Goal: Task Accomplishment & Management: Manage account settings

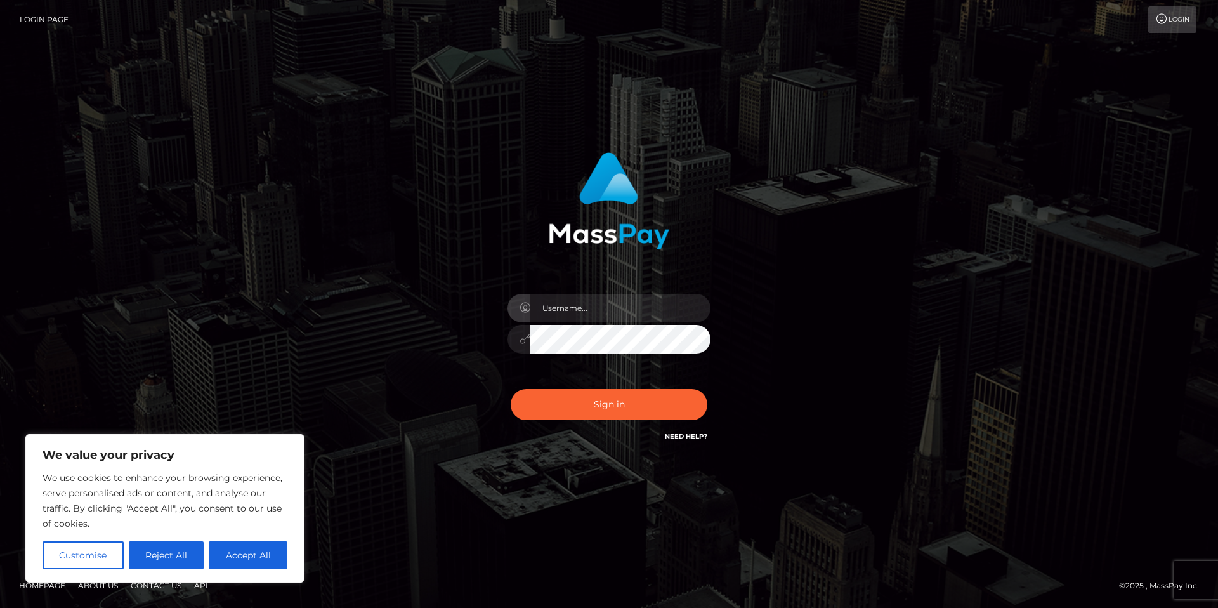
type input "[EMAIL_ADDRESS][DOMAIN_NAME]"
click at [647, 408] on button "Sign in" at bounding box center [609, 404] width 197 height 31
click at [251, 559] on button "Accept All" at bounding box center [248, 555] width 79 height 28
checkbox input "true"
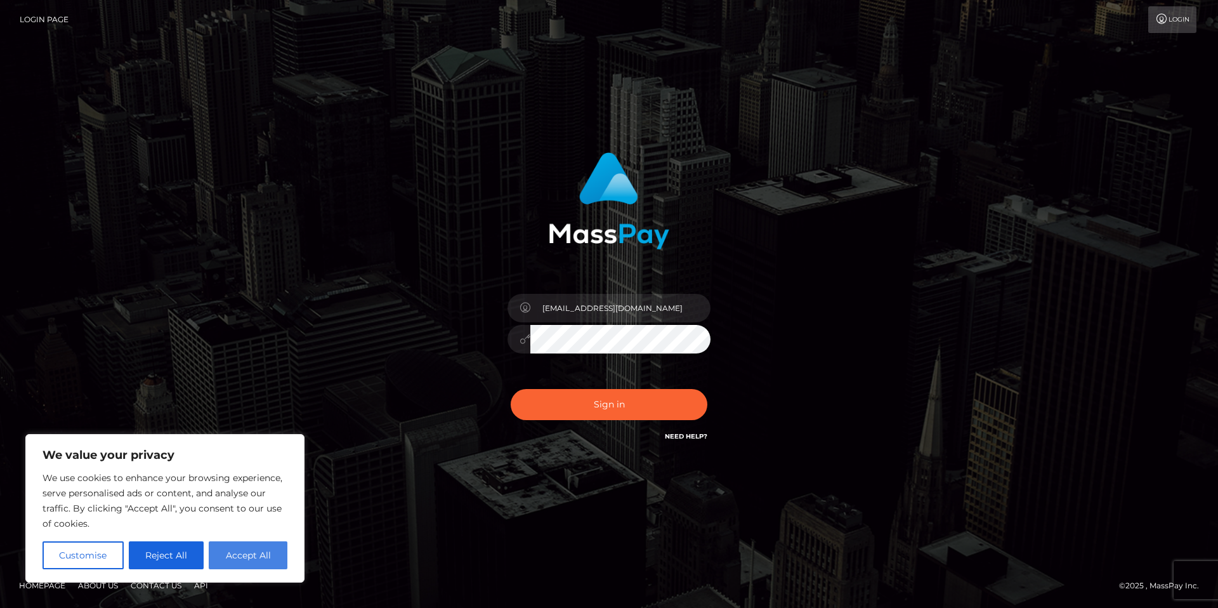
checkbox input "true"
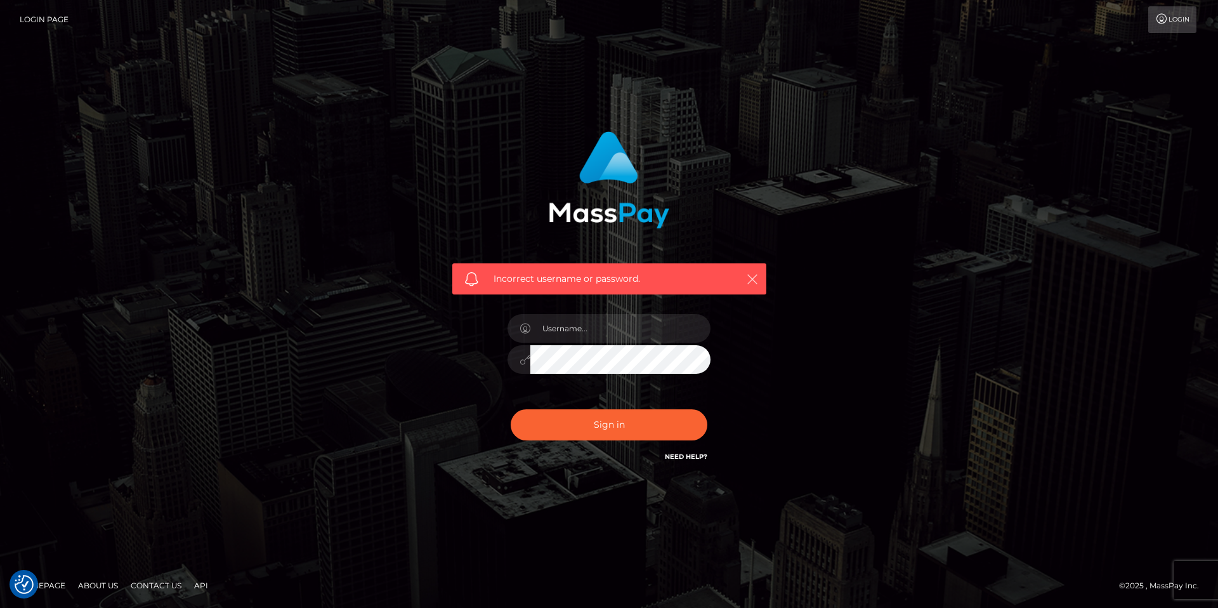
drag, startPoint x: 746, startPoint y: 282, endPoint x: 690, endPoint y: 299, distance: 58.6
click at [746, 282] on icon "button" at bounding box center [752, 279] width 13 height 13
click at [631, 325] on input "text" at bounding box center [620, 328] width 180 height 29
type input "mistressenola@gmail.com"
click at [659, 421] on button "Sign in" at bounding box center [609, 424] width 197 height 31
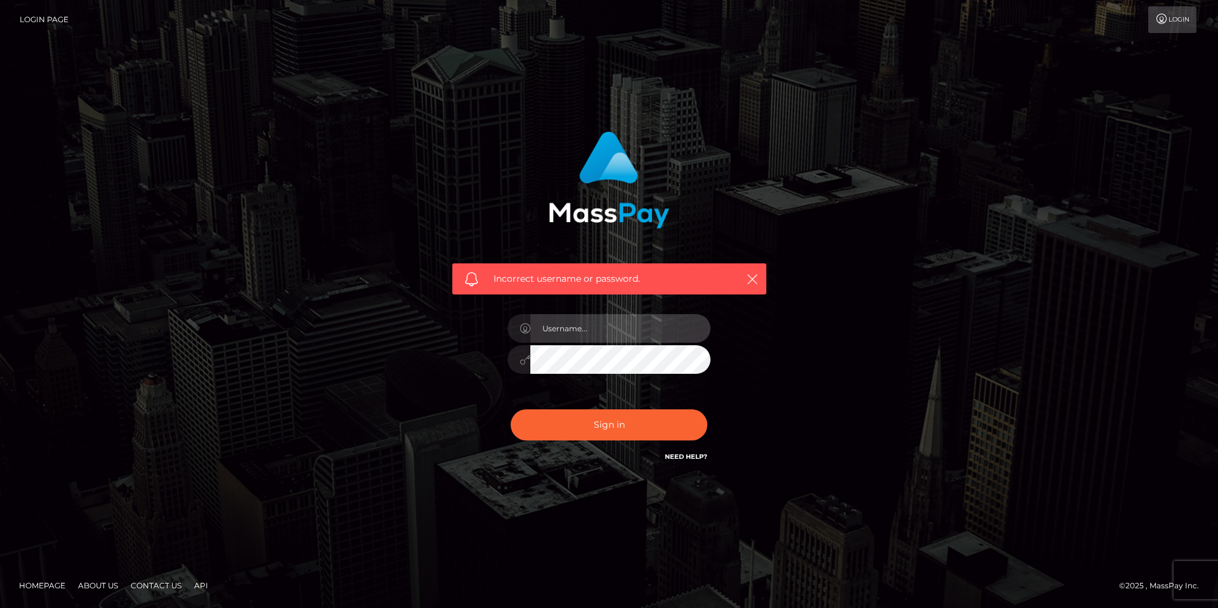
click at [631, 329] on input "text" at bounding box center [620, 328] width 180 height 29
click at [603, 329] on input "bWlzdHJlc3Nlbm9sYUBnbWFpbC5jb20=" at bounding box center [620, 328] width 180 height 29
type input "mistressenola@gmail.com"
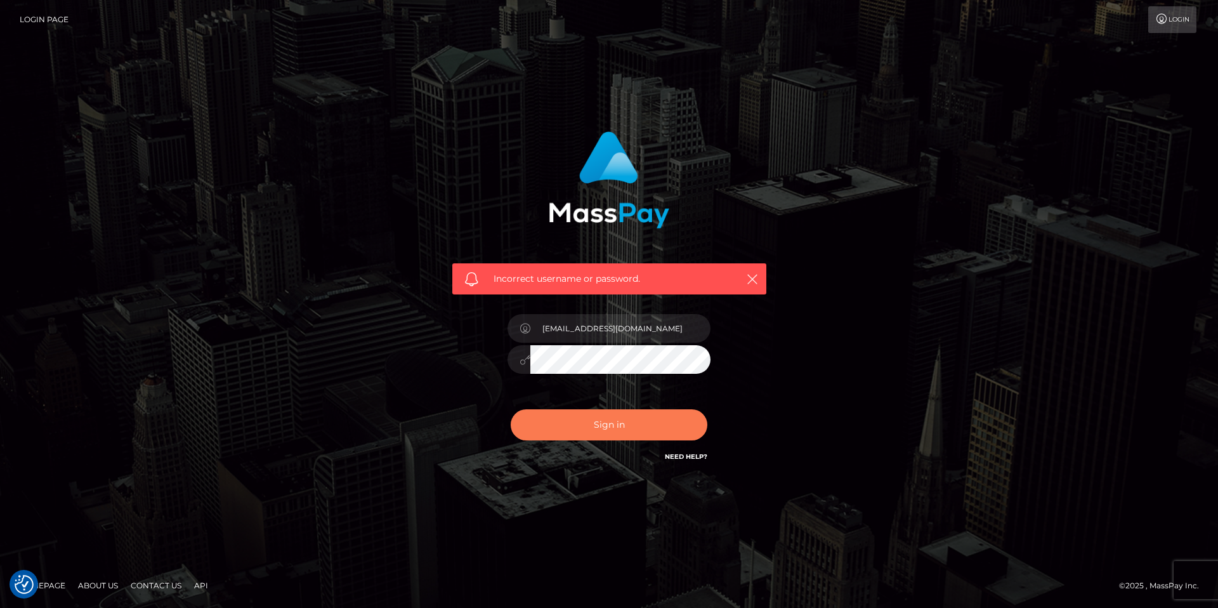
click at [607, 416] on button "Sign in" at bounding box center [609, 424] width 197 height 31
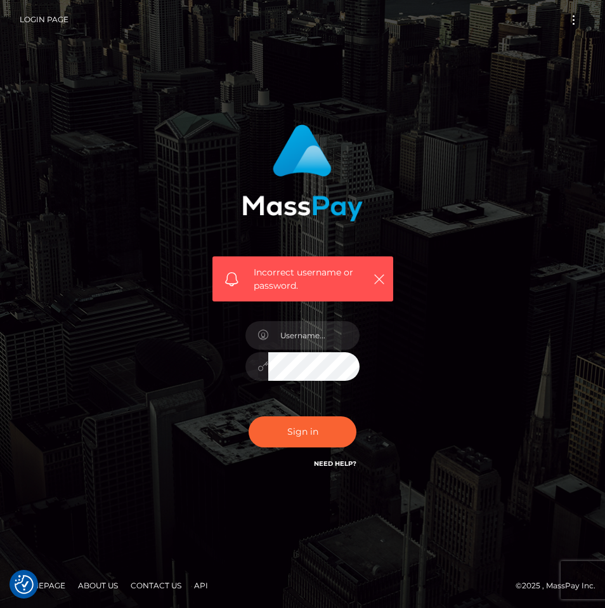
click at [347, 462] on link "Need Help?" at bounding box center [335, 463] width 43 height 8
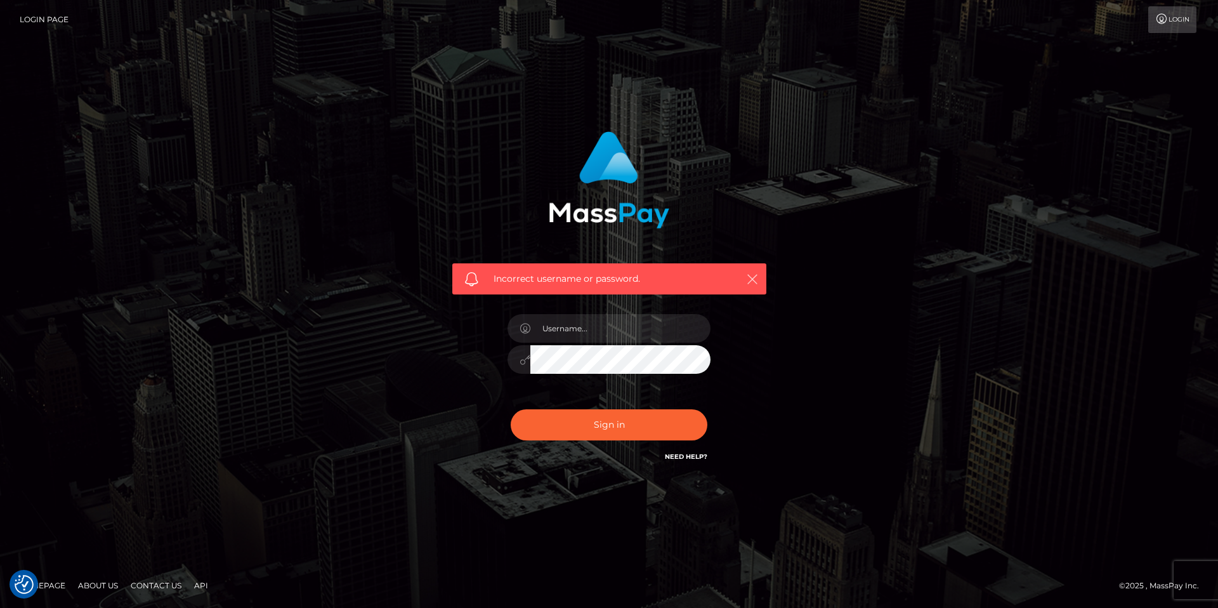
click at [747, 282] on icon "button" at bounding box center [752, 279] width 13 height 13
click at [1181, 10] on link "Login" at bounding box center [1172, 19] width 48 height 27
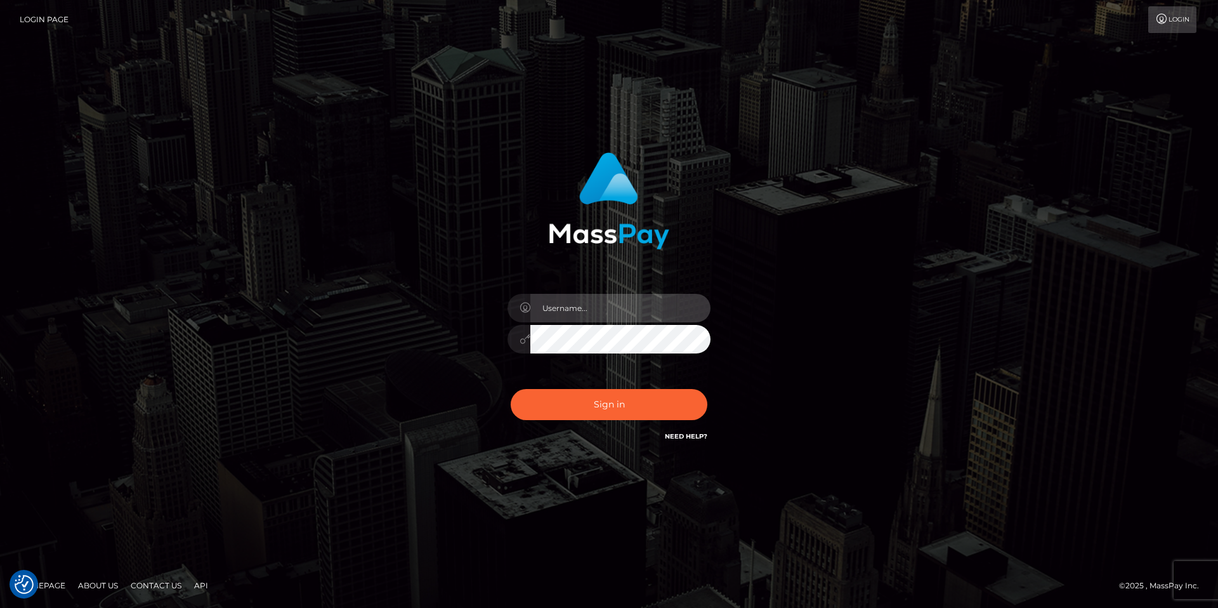
click at [565, 310] on input "text" at bounding box center [620, 308] width 180 height 29
click at [580, 304] on input "text" at bounding box center [620, 308] width 180 height 29
click at [612, 309] on input "text" at bounding box center [620, 308] width 180 height 29
click at [53, 15] on link "Login Page" at bounding box center [44, 19] width 49 height 27
click at [564, 315] on input "text" at bounding box center [620, 308] width 180 height 29
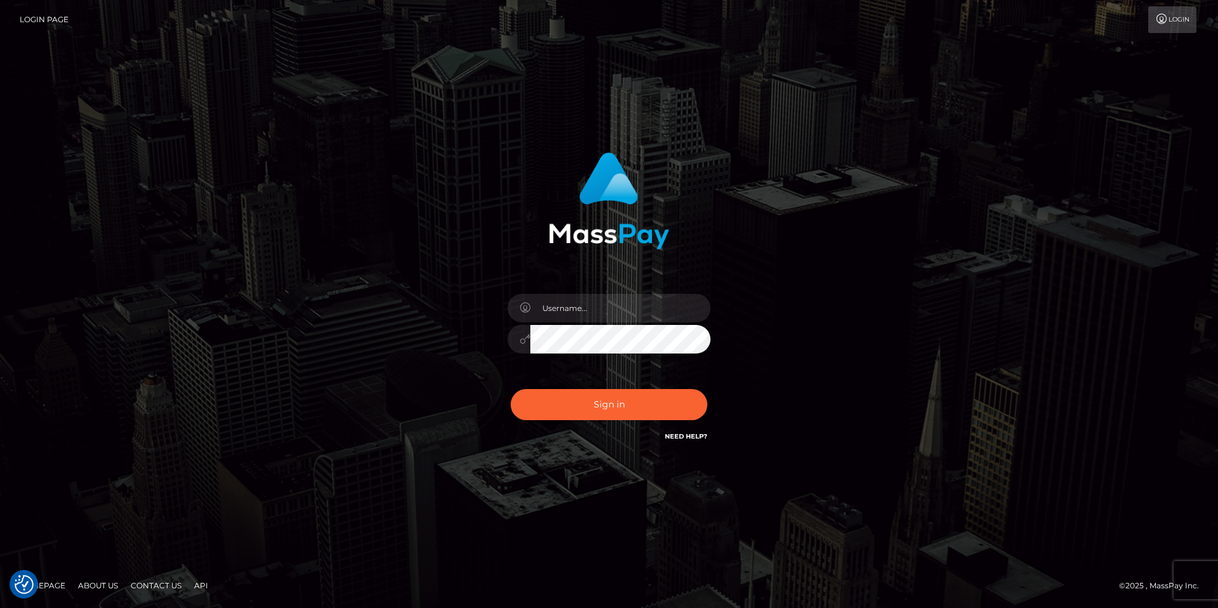
drag, startPoint x: 715, startPoint y: 273, endPoint x: 703, endPoint y: 323, distance: 51.5
click at [715, 273] on div "Sign in" at bounding box center [609, 298] width 333 height 310
click at [605, 308] on input "text" at bounding box center [620, 308] width 180 height 29
type input "mistressenola@gmail.com"
